Goal: Information Seeking & Learning: Learn about a topic

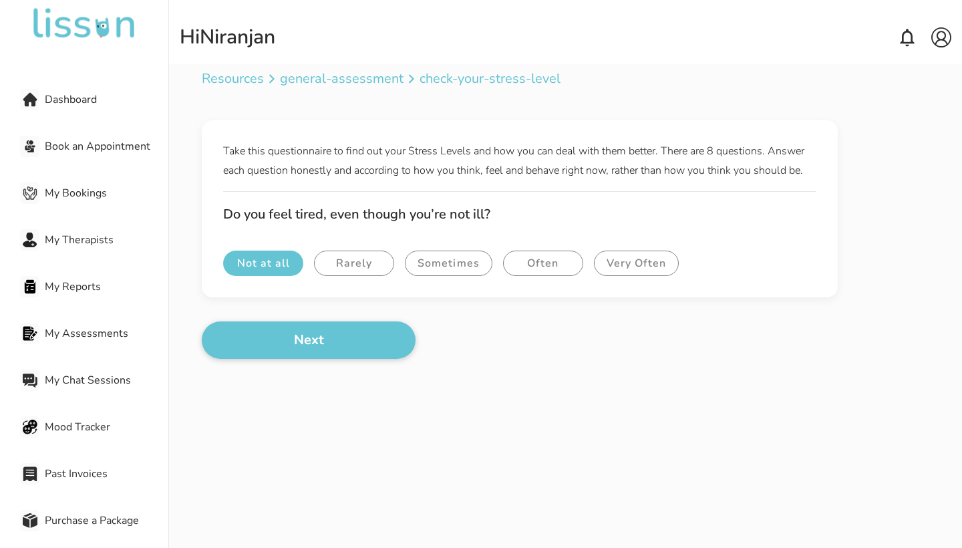
click at [290, 270] on button "Not at all" at bounding box center [263, 262] width 80 height 25
click at [339, 329] on button "Next" at bounding box center [309, 339] width 214 height 37
drag, startPoint x: 339, startPoint y: 329, endPoint x: 248, endPoint y: 264, distance: 111.0
click at [248, 264] on div "Take this questionnaire to find out your Stress Levels and how you can deal wit…" at bounding box center [565, 239] width 727 height 238
click at [258, 262] on button "Not at all" at bounding box center [263, 262] width 80 height 25
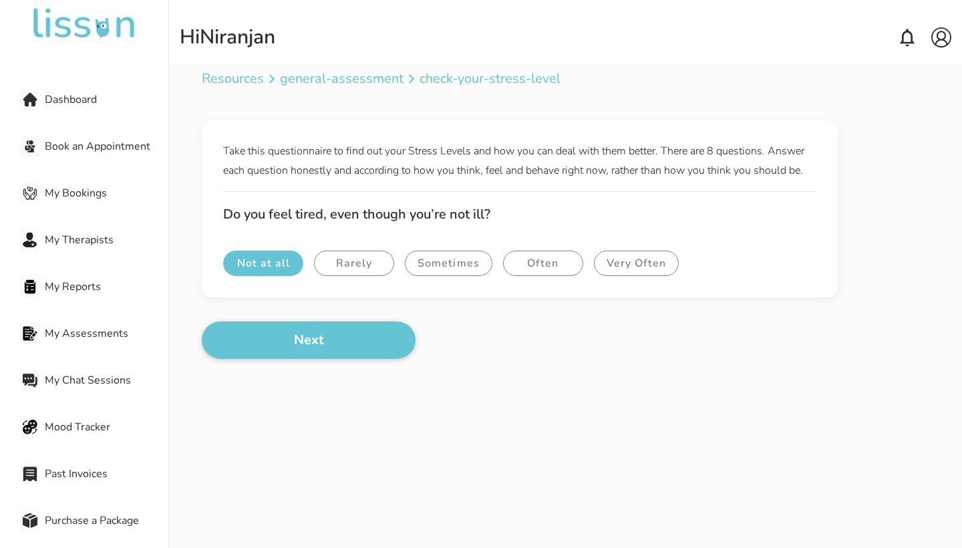
click at [262, 272] on button "Not at all" at bounding box center [263, 262] width 80 height 25
click at [274, 263] on button "Not at all" at bounding box center [263, 262] width 80 height 25
click at [357, 267] on button "Rarely" at bounding box center [354, 262] width 80 height 25
click at [297, 267] on button "Not at all" at bounding box center [263, 262] width 80 height 25
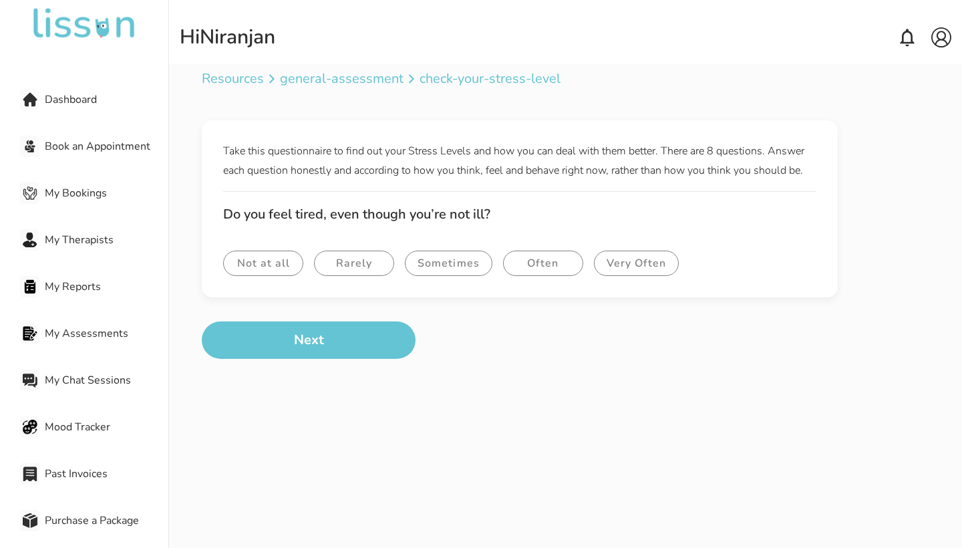
click at [330, 342] on button "Next" at bounding box center [309, 339] width 214 height 37
click at [264, 260] on button "Not at all" at bounding box center [263, 262] width 80 height 25
click at [351, 264] on button "Rarely" at bounding box center [354, 262] width 80 height 25
click at [631, 260] on button "Very Often" at bounding box center [636, 262] width 85 height 25
click at [368, 80] on p "general-assessment" at bounding box center [342, 78] width 124 height 19
